Goal: Task Accomplishment & Management: Use online tool/utility

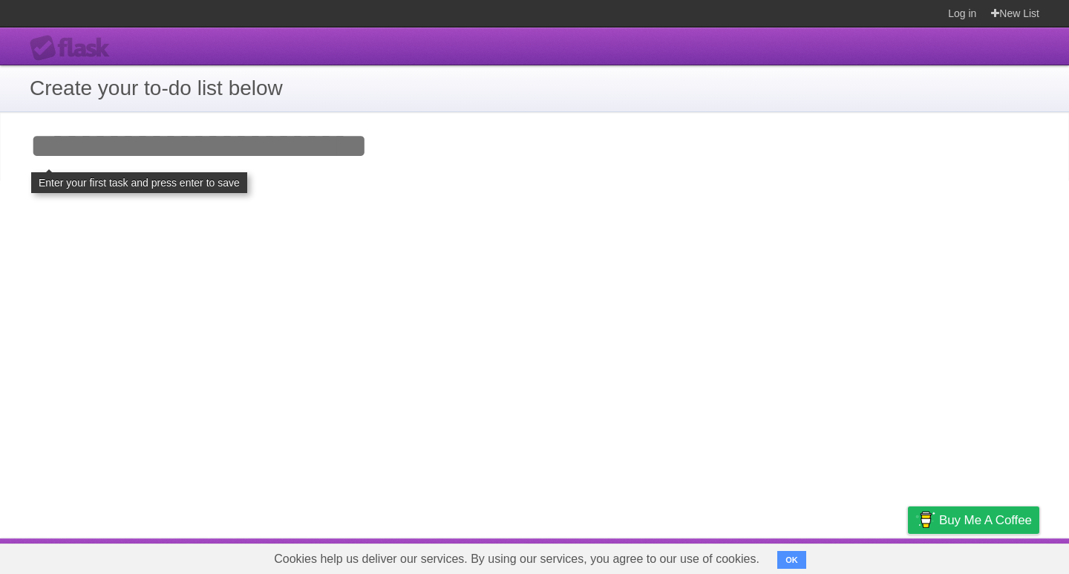
click at [133, 154] on input "Add your first task" at bounding box center [534, 146] width 1069 height 68
click at [333, 148] on input "Add your first task" at bounding box center [534, 146] width 1069 height 68
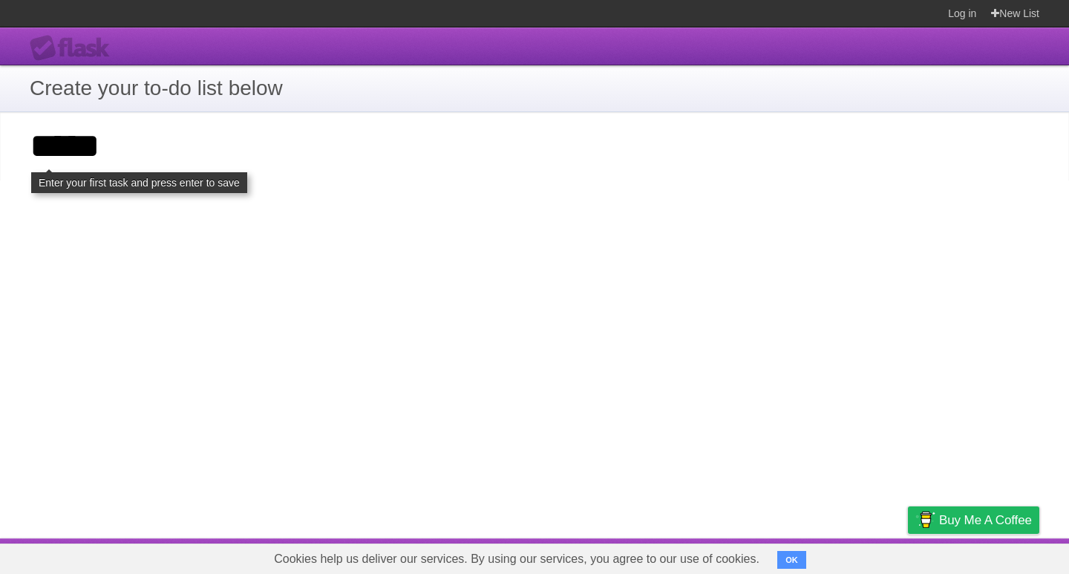
click input "**********" at bounding box center [0, 0] width 0 height 0
type input "*****"
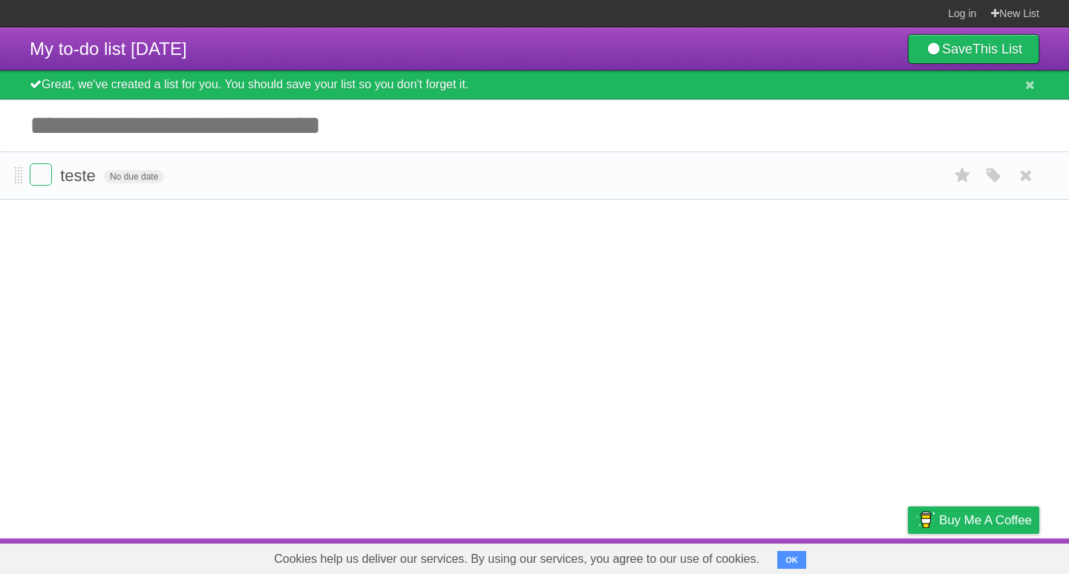
drag, startPoint x: 76, startPoint y: 175, endPoint x: 203, endPoint y: 160, distance: 127.1
click at [205, 160] on li "teste No due date White Red Blue Green Purple Orange" at bounding box center [534, 175] width 1069 height 48
click at [138, 177] on span "No due date" at bounding box center [134, 176] width 60 height 13
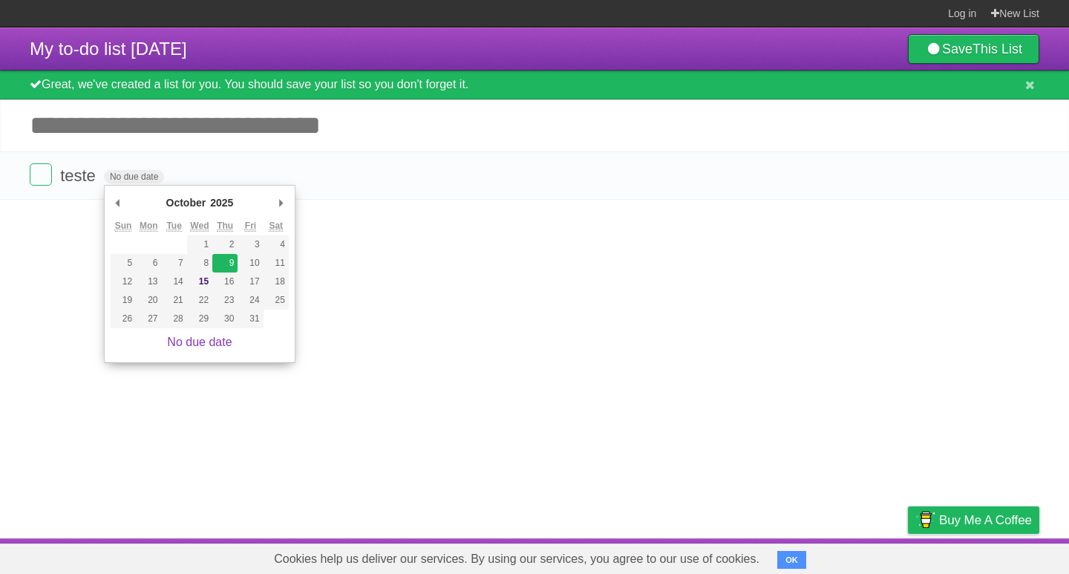
type span "[DATE]"
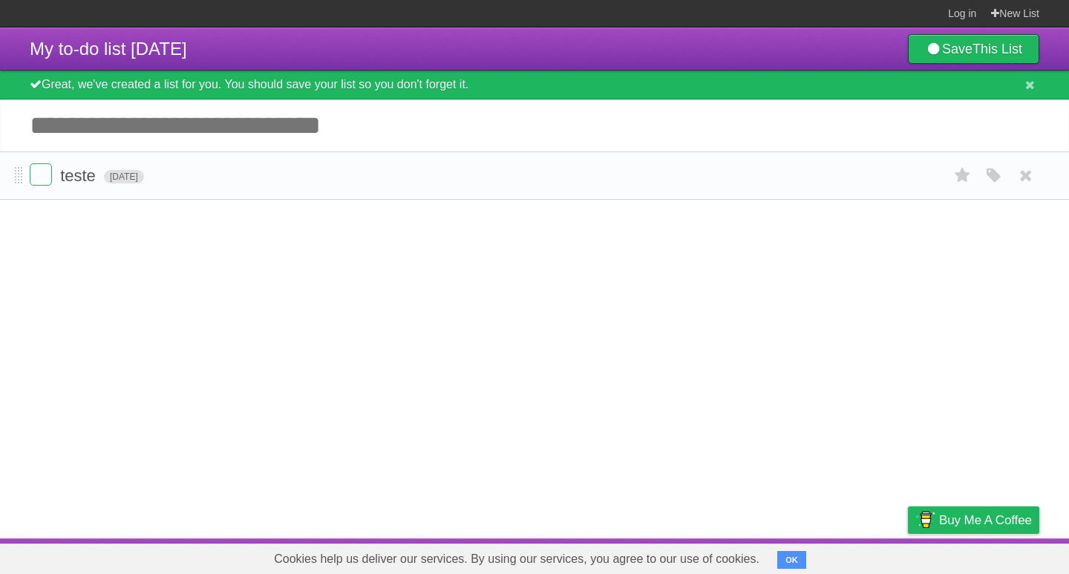
click at [144, 181] on span "[DATE]" at bounding box center [124, 176] width 40 height 13
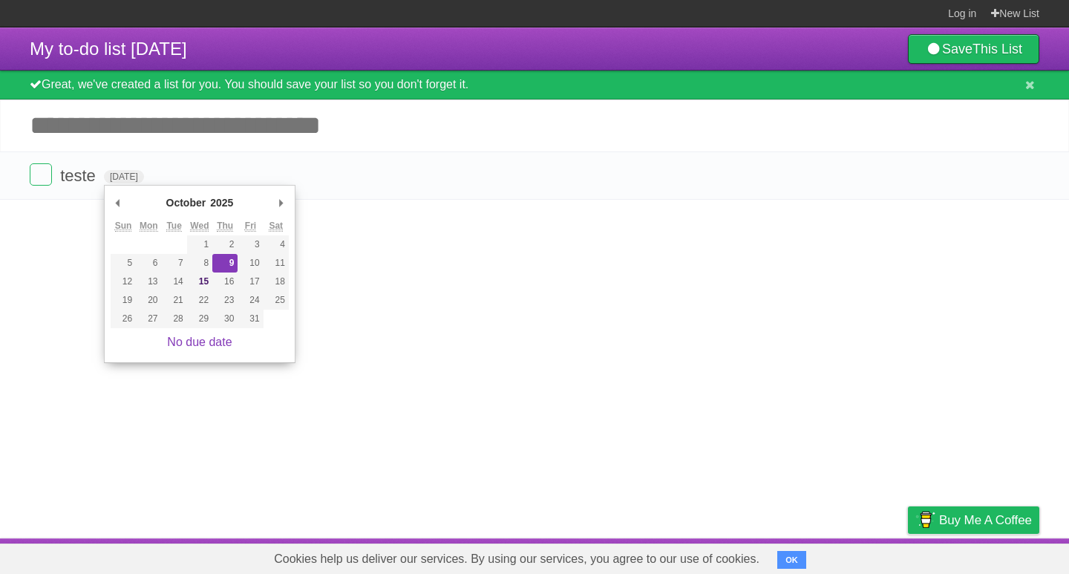
drag, startPoint x: 545, startPoint y: 273, endPoint x: 469, endPoint y: 257, distance: 78.2
click at [545, 274] on article "My to-do list [DATE] Save This List Great, we've created a list for you. You sh…" at bounding box center [534, 282] width 1069 height 511
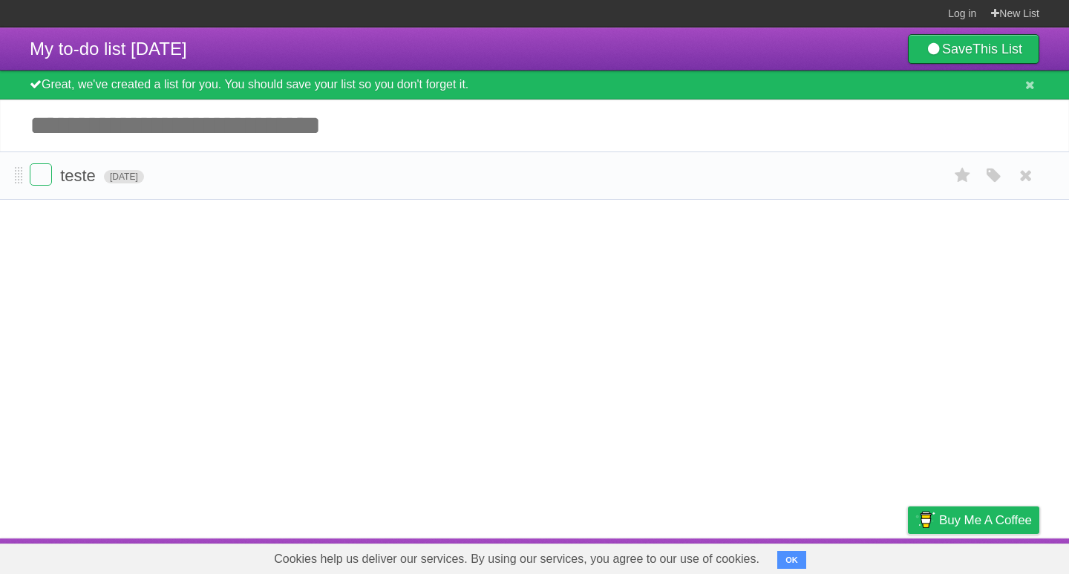
click at [144, 178] on span "[DATE]" at bounding box center [124, 176] width 40 height 13
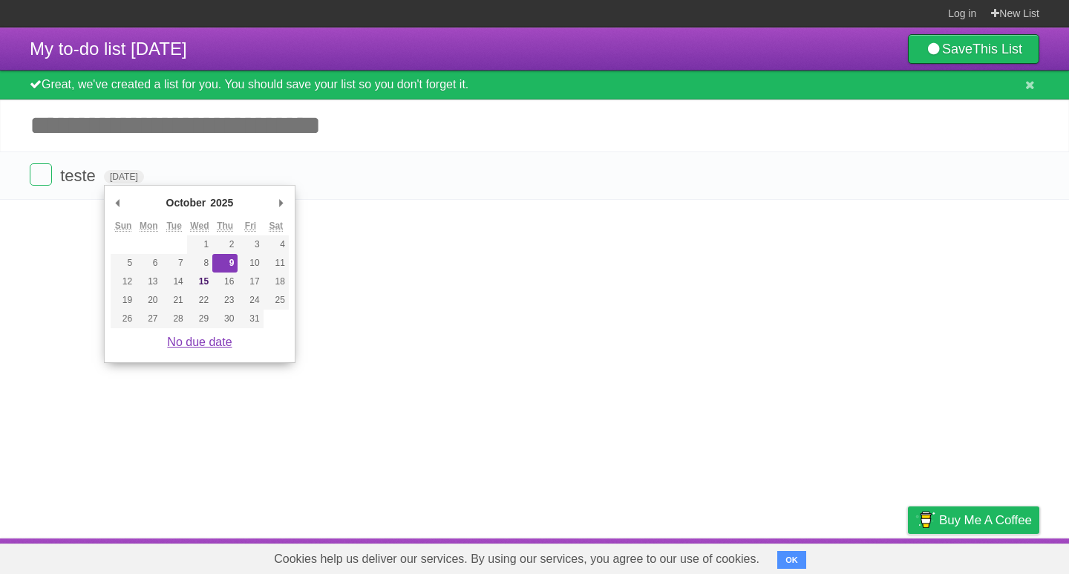
click at [208, 344] on link "No due date" at bounding box center [199, 342] width 65 height 13
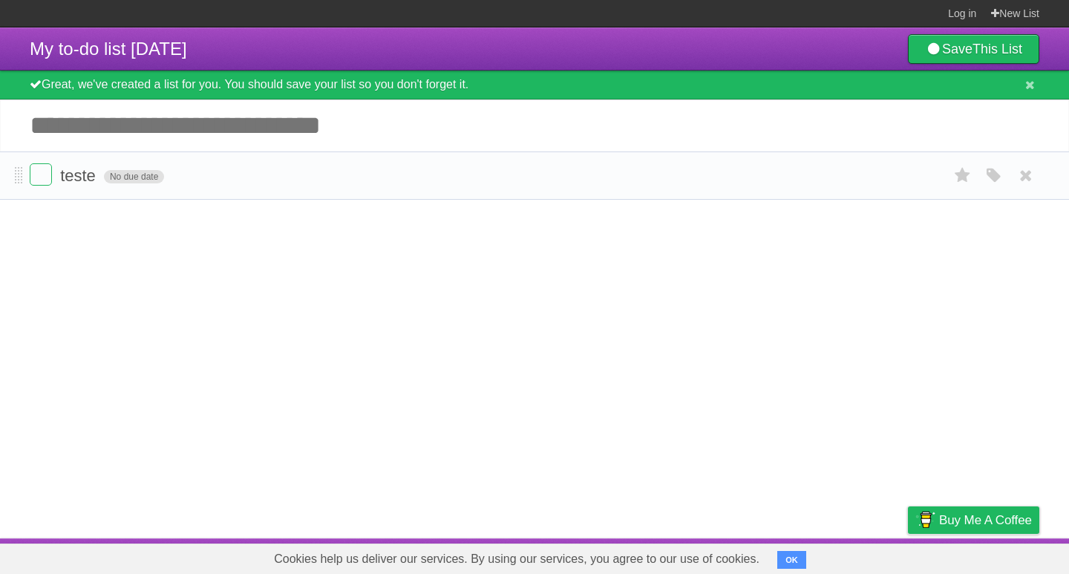
click at [136, 177] on span "No due date" at bounding box center [134, 176] width 60 height 13
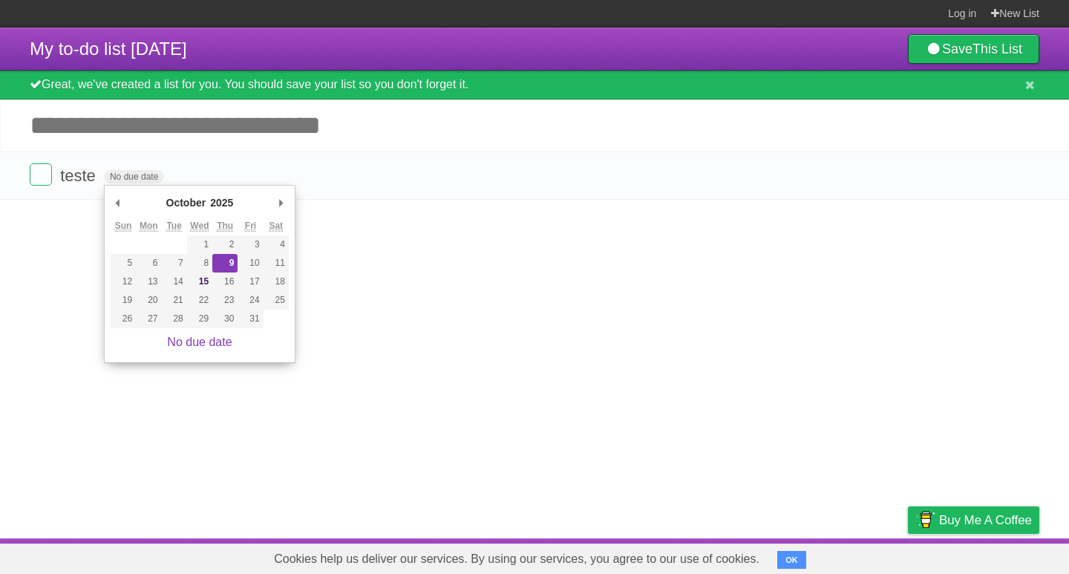
click at [68, 281] on article "My to-do list [DATE] Save This List Great, we've created a list for you. You sh…" at bounding box center [534, 282] width 1069 height 511
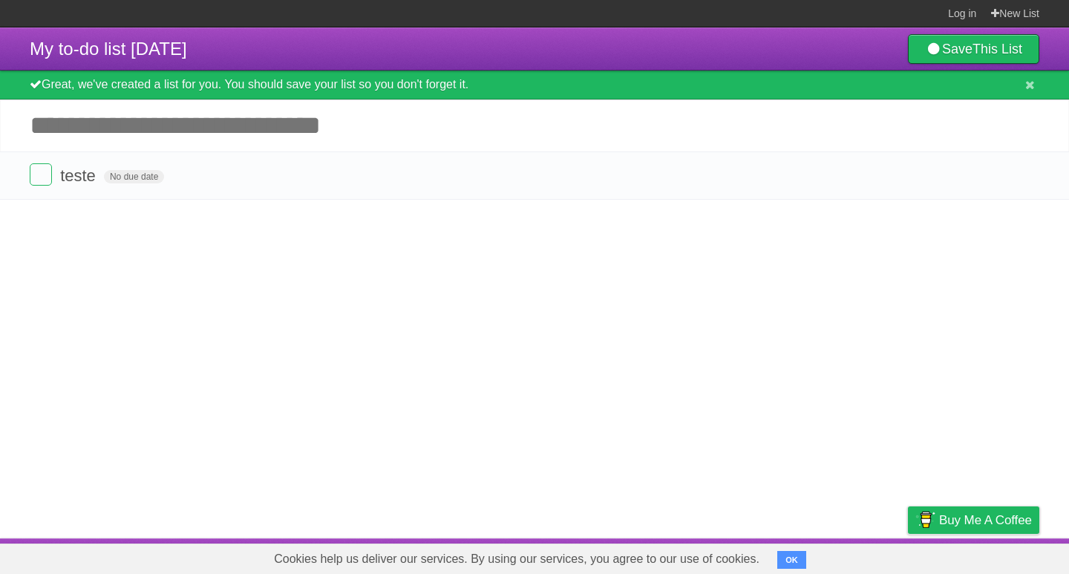
drag, startPoint x: 132, startPoint y: 175, endPoint x: 120, endPoint y: 264, distance: 90.6
click at [120, 264] on article "My to-do list [DATE] Save This List Great, we've created a list for you. You sh…" at bounding box center [534, 282] width 1069 height 511
